Goal: Task Accomplishment & Management: Manage account settings

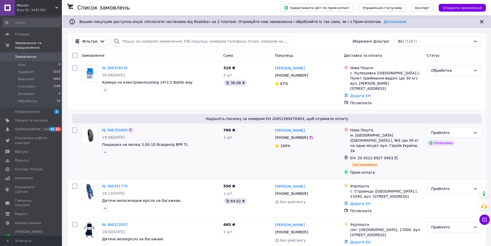
scroll to position [26, 0]
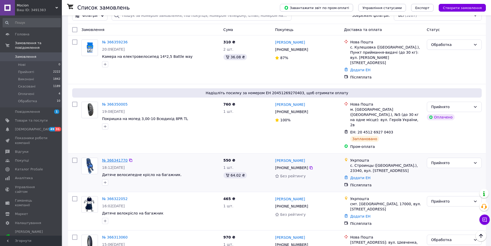
click at [110, 158] on link "№ 366341770" at bounding box center [115, 160] width 26 height 4
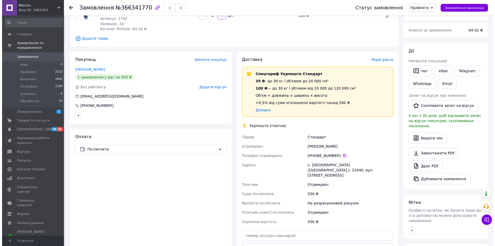
scroll to position [52, 0]
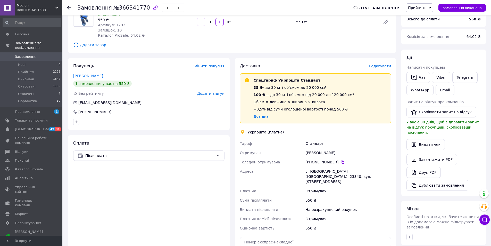
click at [377, 64] on span "Редагувати" at bounding box center [380, 66] width 22 height 4
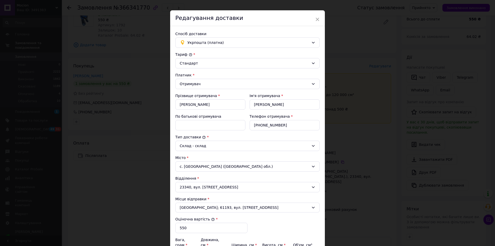
scroll to position [0, 0]
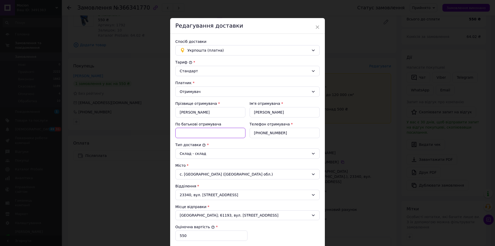
click at [201, 129] on input "По батькові отримувача" at bounding box center [210, 133] width 70 height 10
type input "Невідомо"
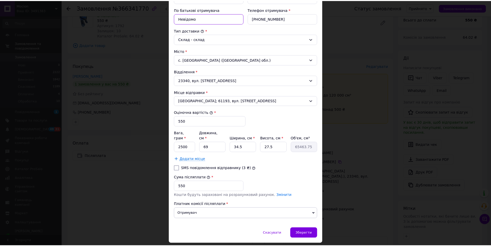
scroll to position [125, 0]
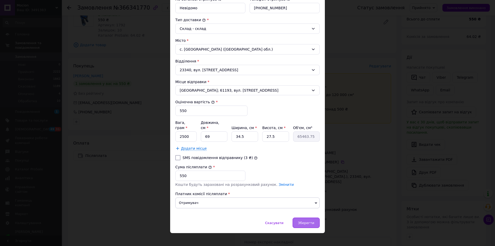
click at [304, 221] on span "Зберегти" at bounding box center [306, 223] width 16 height 4
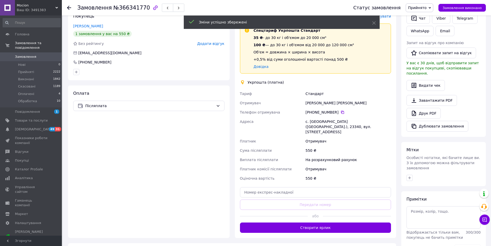
scroll to position [103, 0]
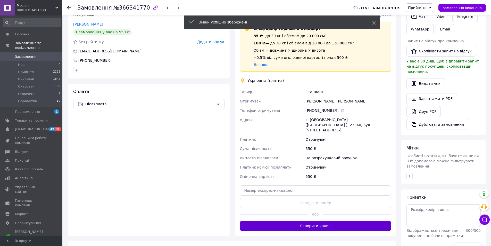
click at [307, 220] on button "Створити ярлик" at bounding box center [315, 225] width 151 height 10
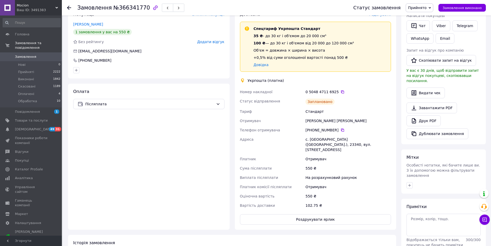
click at [25, 54] on span "Замовлення" at bounding box center [25, 56] width 21 height 5
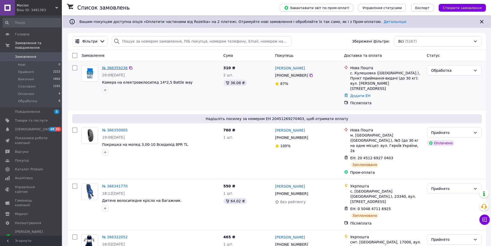
click at [122, 68] on link "№ 366359236" at bounding box center [115, 68] width 26 height 4
click at [283, 67] on link "[PERSON_NAME]" at bounding box center [290, 67] width 30 height 5
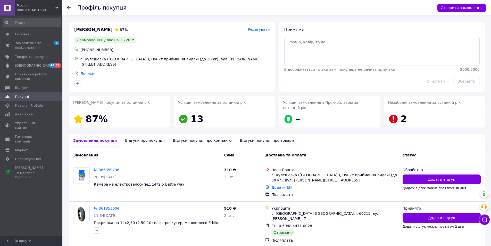
click at [145, 136] on div "Відгуки про покупця" at bounding box center [145, 140] width 48 height 13
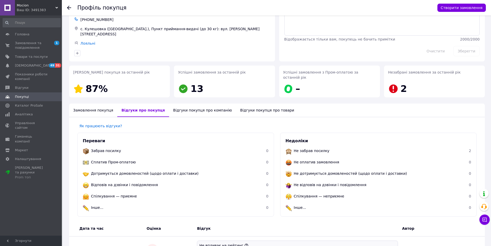
scroll to position [21, 0]
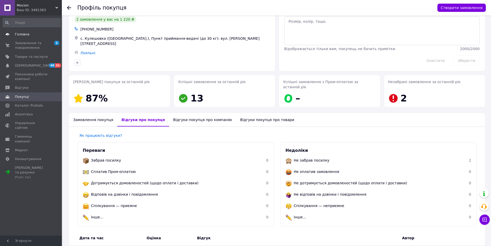
click at [28, 34] on span "Головна" at bounding box center [31, 34] width 33 height 5
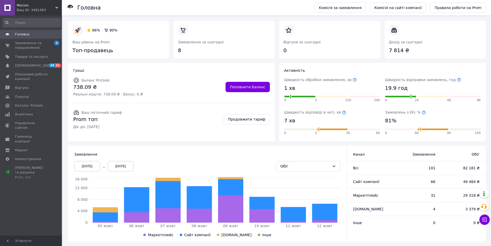
click at [33, 34] on span "Головна" at bounding box center [31, 34] width 33 height 5
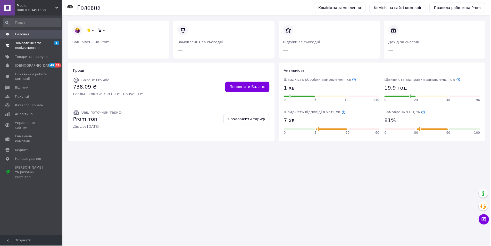
click at [30, 44] on span "Замовлення та повідомлення" at bounding box center [31, 45] width 33 height 9
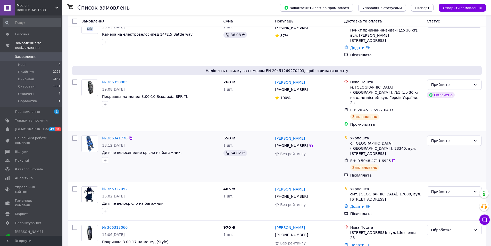
scroll to position [52, 0]
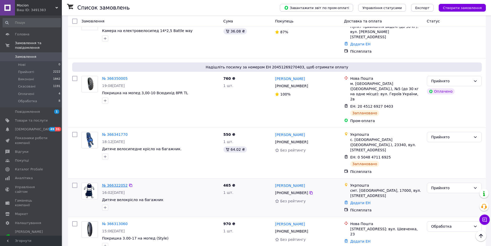
click at [118, 183] on link "№ 366322052" at bounding box center [115, 185] width 26 height 4
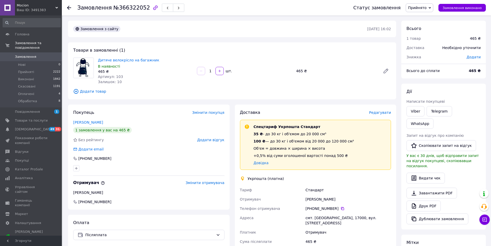
click at [387, 112] on span "Редагувати" at bounding box center [380, 112] width 22 height 4
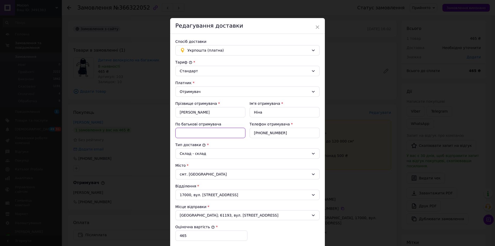
click at [209, 135] on input "По батькові отримувача" at bounding box center [210, 133] width 70 height 10
type input "Невідомо"
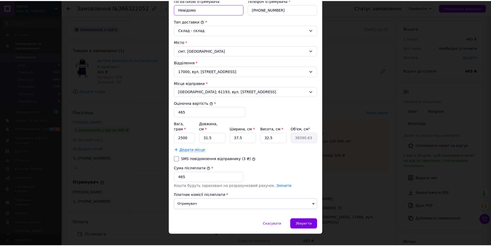
scroll to position [125, 0]
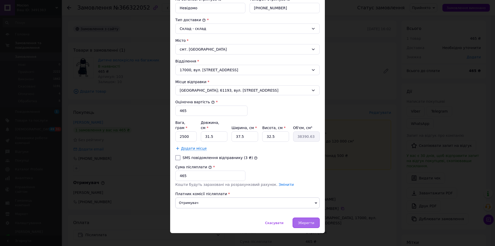
click at [309, 221] on span "Зберегти" at bounding box center [306, 223] width 16 height 4
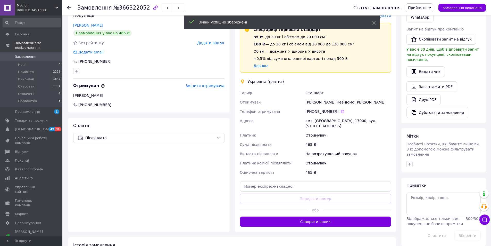
scroll to position [103, 0]
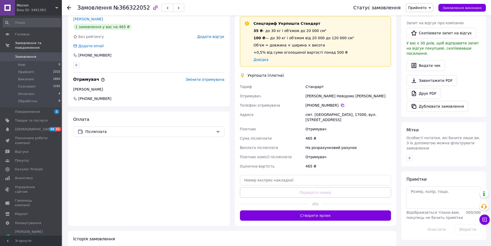
click at [304, 212] on button "Створити ярлик" at bounding box center [315, 215] width 151 height 10
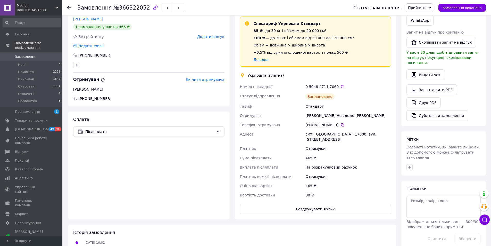
click at [35, 54] on span "Замовлення" at bounding box center [31, 56] width 33 height 5
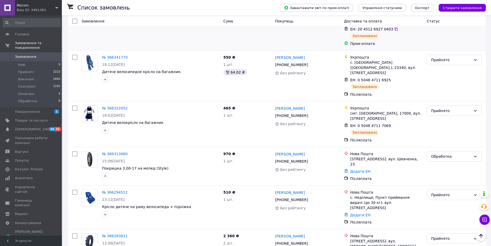
scroll to position [129, 0]
click at [454, 153] on div "Обработка" at bounding box center [451, 156] width 40 height 6
click at [448, 146] on li "Прийнято" at bounding box center [454, 146] width 54 height 9
click at [281, 151] on link "[PERSON_NAME]" at bounding box center [290, 153] width 30 height 5
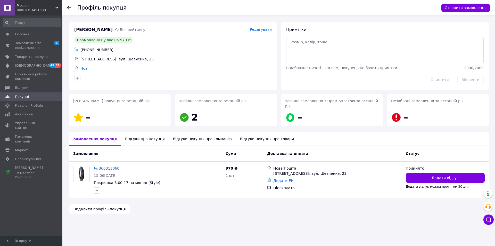
click at [146, 132] on div "Відгуки про покупця" at bounding box center [145, 138] width 48 height 13
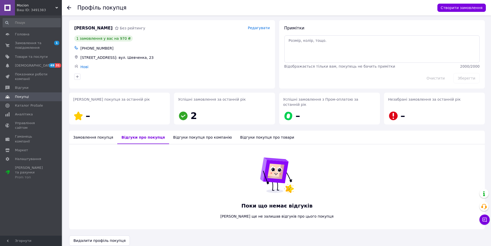
scroll to position [2, 0]
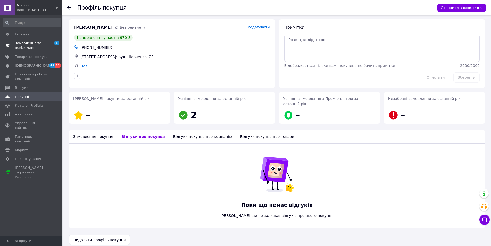
click at [23, 47] on span "Замовлення та повідомлення" at bounding box center [31, 45] width 33 height 9
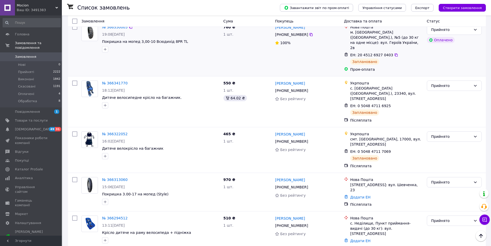
scroll to position [103, 0]
click at [115, 177] on link "№ 366313060" at bounding box center [115, 179] width 26 height 4
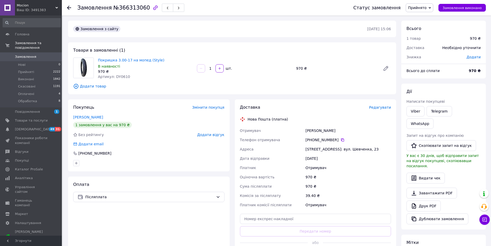
click at [384, 107] on span "Редагувати" at bounding box center [380, 107] width 22 height 4
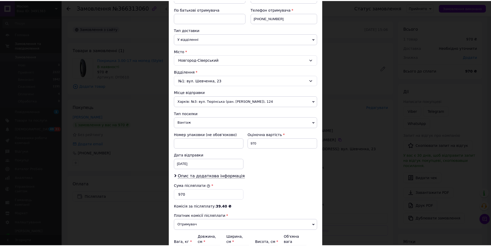
scroll to position [148, 0]
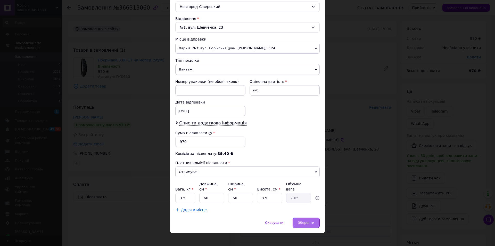
click at [305, 221] on div "Зберегти" at bounding box center [306, 222] width 27 height 10
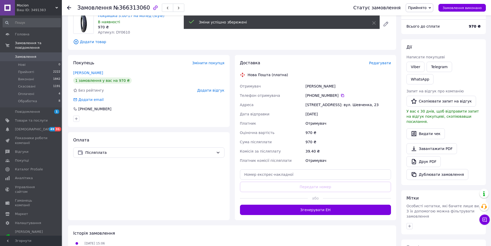
scroll to position [52, 0]
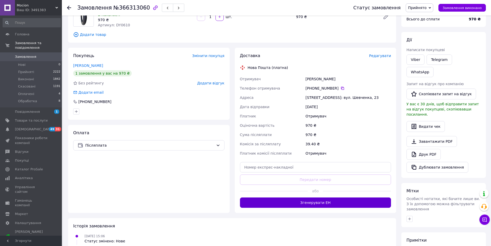
click at [314, 204] on button "Згенерувати ЕН" at bounding box center [315, 202] width 151 height 10
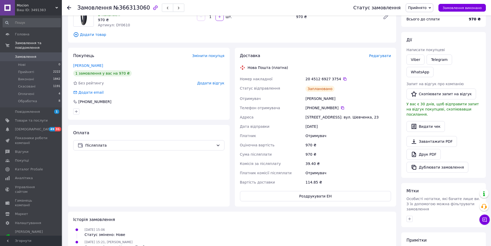
click at [42, 54] on span "Замовлення" at bounding box center [31, 56] width 33 height 5
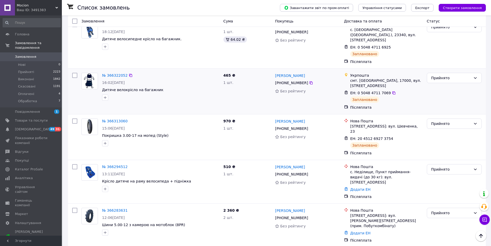
scroll to position [180, 0]
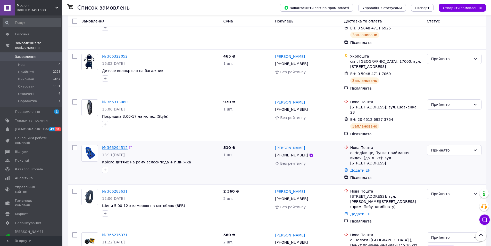
click at [115, 145] on link "№ 366294512" at bounding box center [115, 147] width 26 height 4
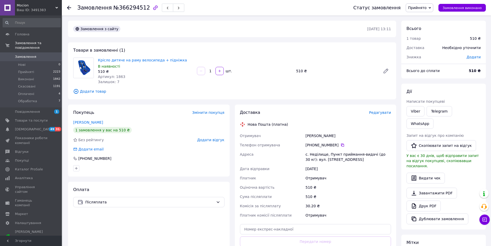
click at [384, 111] on span "Редагувати" at bounding box center [380, 112] width 22 height 4
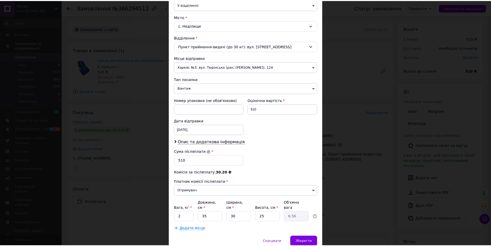
scroll to position [148, 0]
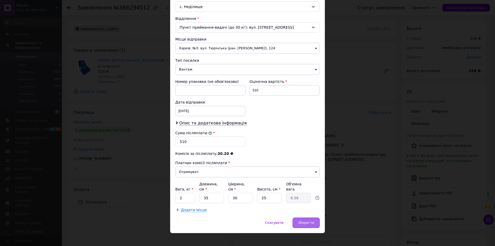
click at [305, 220] on span "Зберегти" at bounding box center [306, 222] width 16 height 4
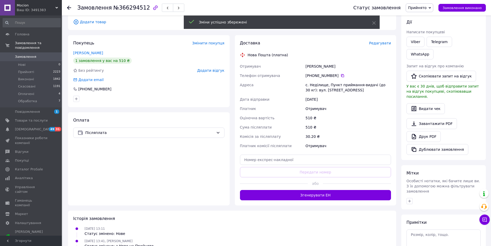
scroll to position [77, 0]
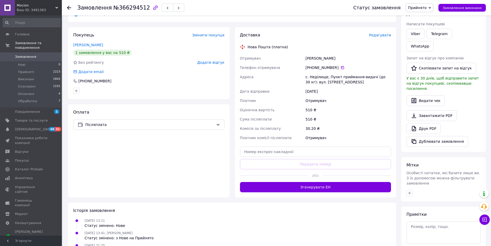
click at [309, 185] on button "Згенерувати ЕН" at bounding box center [315, 187] width 151 height 10
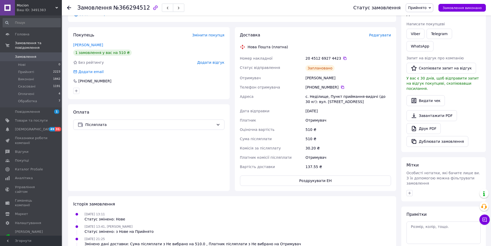
click at [30, 54] on span "Замовлення" at bounding box center [25, 56] width 21 height 5
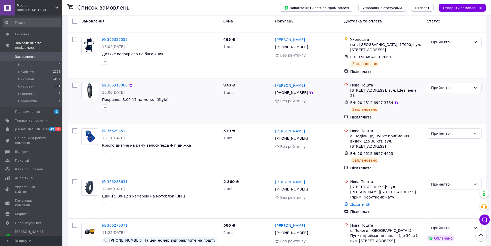
scroll to position [206, 0]
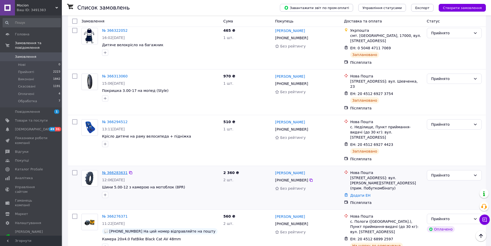
click at [119, 170] on link "№ 366283631" at bounding box center [115, 172] width 26 height 4
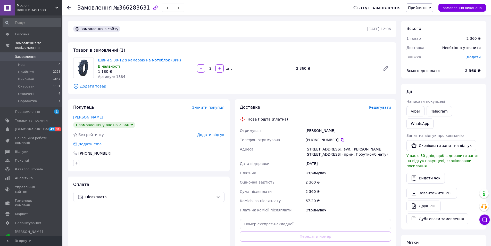
click at [380, 104] on div "Доставка Редагувати" at bounding box center [315, 107] width 151 height 6
click at [380, 105] on span "Редагувати" at bounding box center [380, 107] width 22 height 4
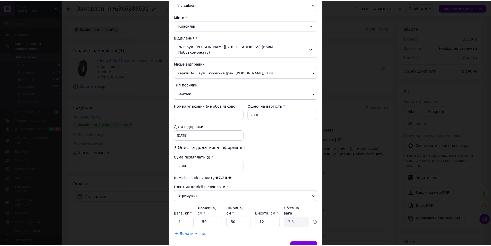
scroll to position [148, 0]
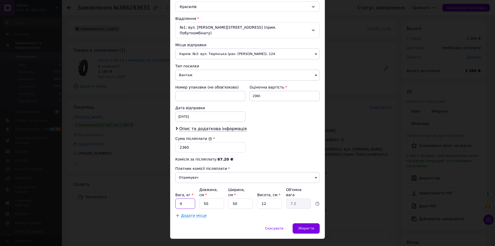
click at [191, 198] on input "4" at bounding box center [185, 203] width 20 height 10
type input "12"
click at [274, 198] on input "12" at bounding box center [269, 203] width 25 height 10
type input "1"
type input "0.63"
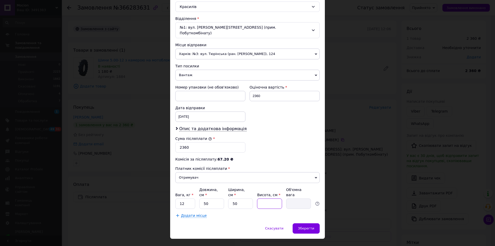
type input "2"
type input "1.25"
type input "25"
type input "15.63"
type input "25"
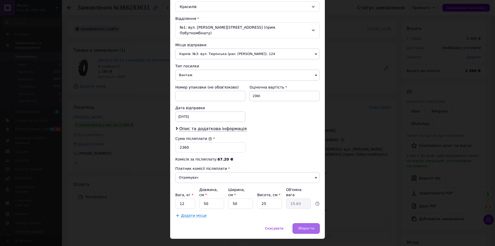
click at [311, 226] on span "Зберегти" at bounding box center [306, 228] width 16 height 4
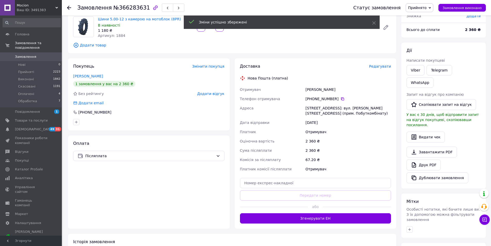
scroll to position [52, 0]
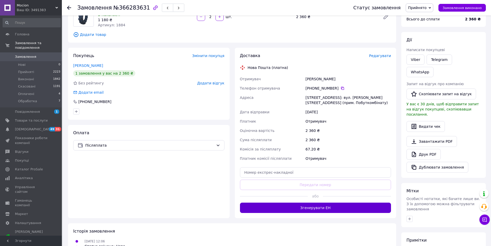
click at [318, 208] on button "Згенерувати ЕН" at bounding box center [315, 207] width 151 height 10
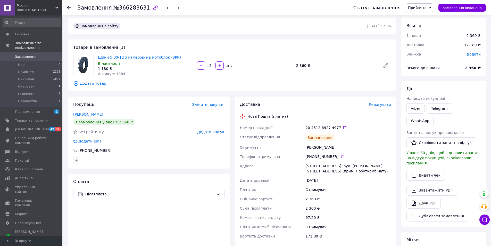
scroll to position [0, 0]
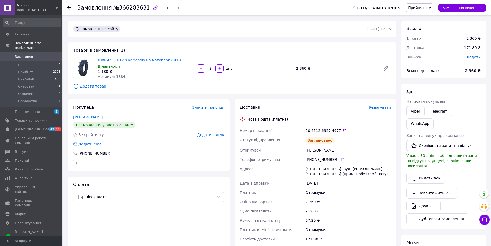
click at [27, 54] on span "Замовлення" at bounding box center [25, 56] width 21 height 5
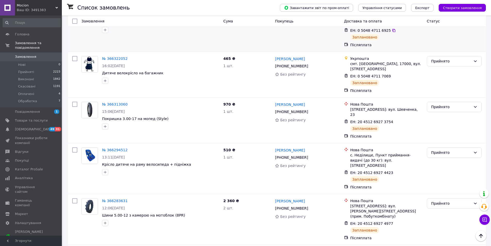
scroll to position [180, 0]
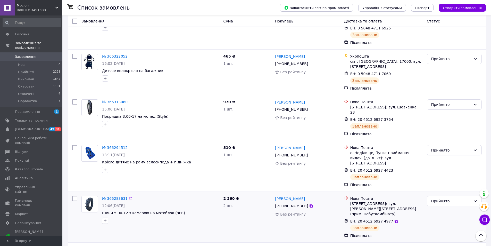
click at [112, 196] on link "№ 366283631" at bounding box center [115, 198] width 26 height 4
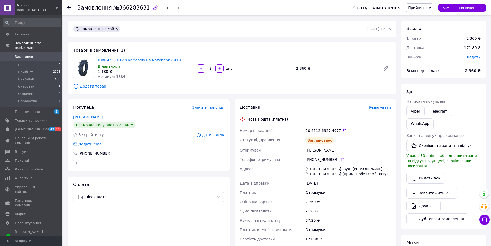
click at [27, 54] on span "Замовлення" at bounding box center [25, 56] width 21 height 5
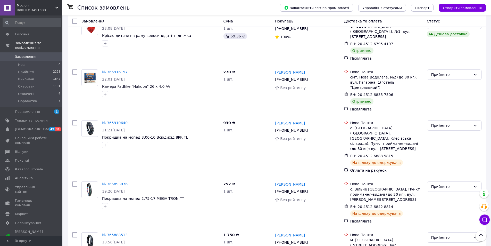
scroll to position [1701, 0]
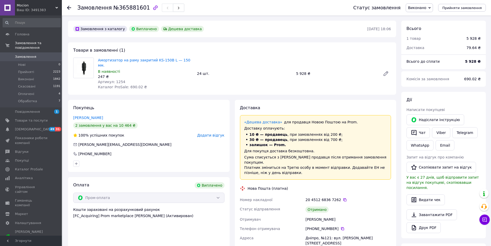
click at [23, 54] on span "Замовлення" at bounding box center [25, 56] width 21 height 5
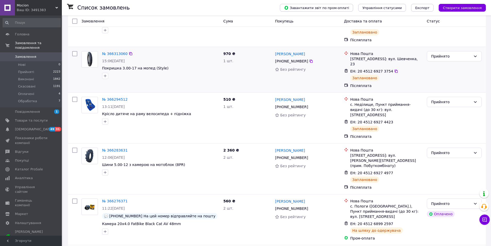
scroll to position [232, 0]
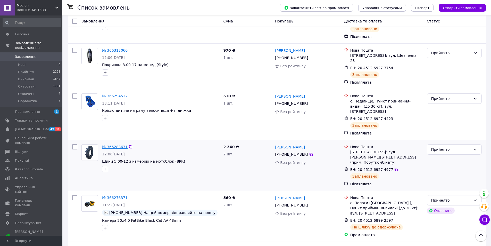
click at [106, 145] on link "№ 366283631" at bounding box center [115, 147] width 26 height 4
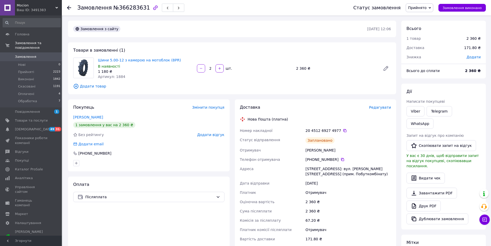
click at [32, 54] on span "Замовлення" at bounding box center [25, 56] width 21 height 5
